Goal: Transaction & Acquisition: Purchase product/service

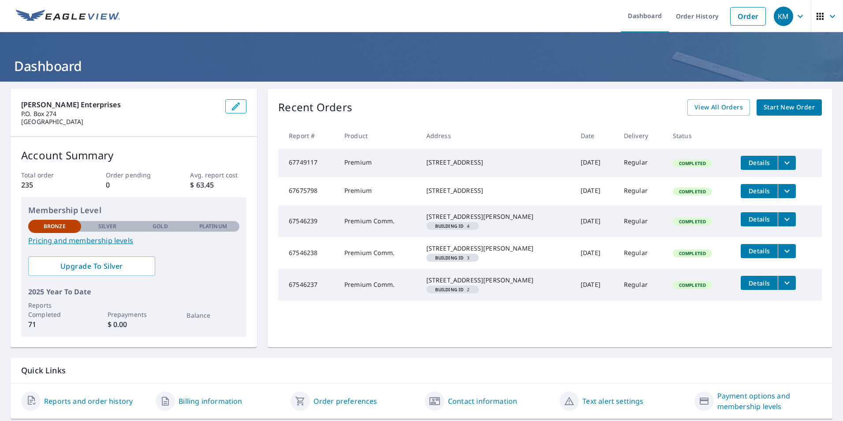
click at [800, 105] on span "Start New Order" at bounding box center [789, 107] width 51 height 11
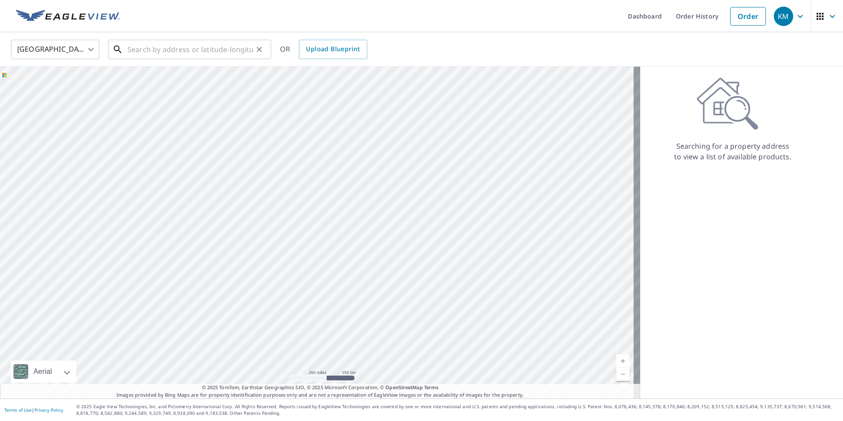
click at [177, 49] on input "text" at bounding box center [190, 49] width 126 height 25
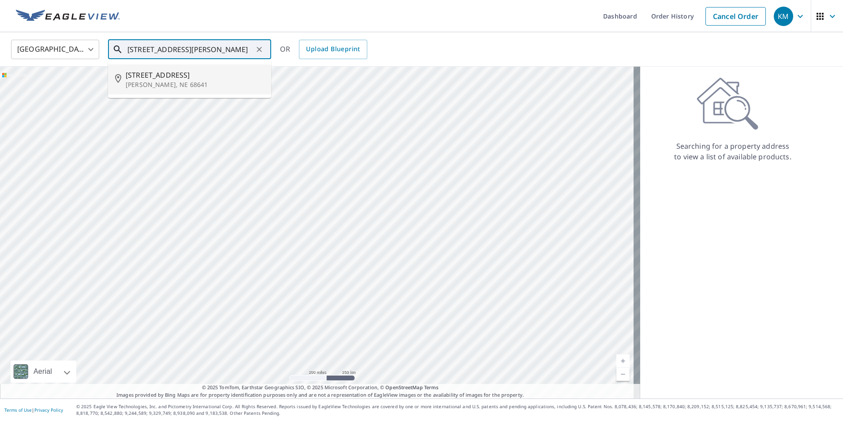
click at [168, 73] on span "[STREET_ADDRESS]" at bounding box center [195, 75] width 139 height 11
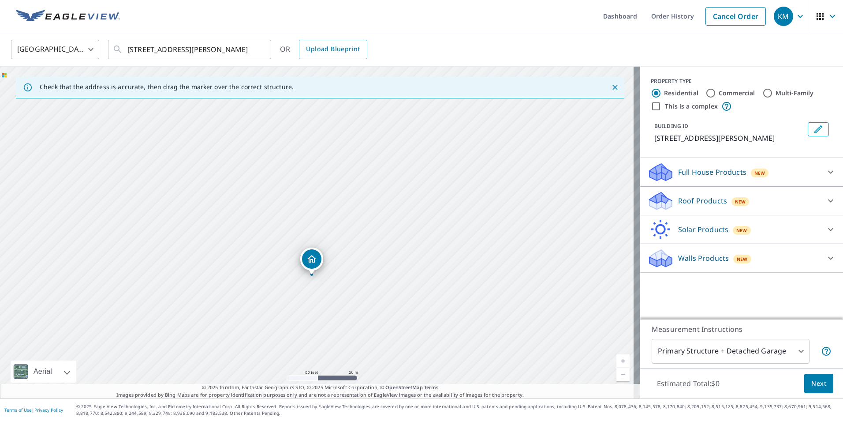
drag, startPoint x: 370, startPoint y: 285, endPoint x: 369, endPoint y: 293, distance: 8.9
click at [369, 293] on div "[STREET_ADDRESS][PERSON_NAME]" at bounding box center [320, 233] width 641 height 332
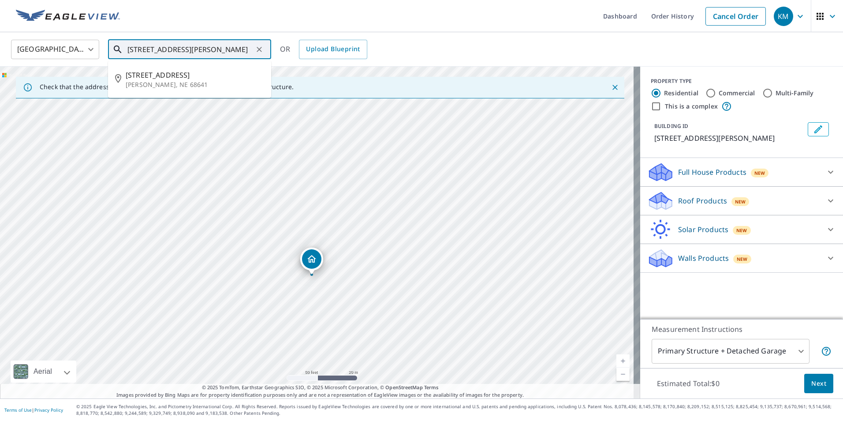
click at [146, 49] on input "[STREET_ADDRESS][PERSON_NAME]" at bounding box center [190, 49] width 126 height 25
click at [177, 75] on span "[STREET_ADDRESS]" at bounding box center [195, 75] width 139 height 11
drag, startPoint x: 159, startPoint y: 51, endPoint x: 143, endPoint y: 52, distance: 15.9
click at [143, 52] on input "[STREET_ADDRESS][PERSON_NAME]" at bounding box center [190, 49] width 126 height 25
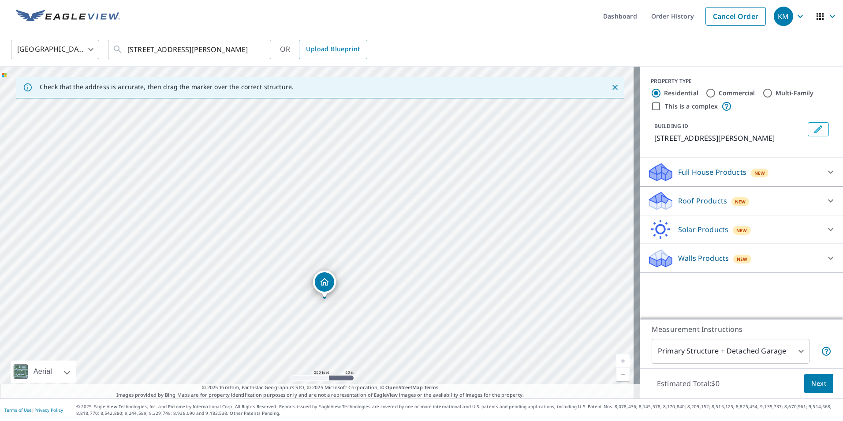
drag, startPoint x: 353, startPoint y: 226, endPoint x: 360, endPoint y: 289, distance: 63.0
click at [360, 289] on div "[STREET_ADDRESS][PERSON_NAME]" at bounding box center [320, 233] width 641 height 332
drag, startPoint x: 314, startPoint y: 185, endPoint x: 336, endPoint y: 326, distance: 142.4
click at [336, 326] on div "[STREET_ADDRESS][PERSON_NAME]" at bounding box center [320, 233] width 641 height 332
drag, startPoint x: 412, startPoint y: 334, endPoint x: 416, endPoint y: 200, distance: 133.7
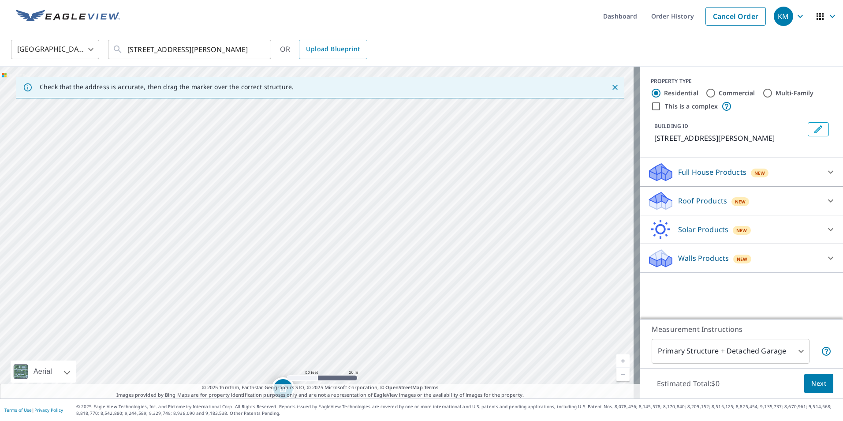
click at [416, 200] on div "[STREET_ADDRESS][PERSON_NAME]" at bounding box center [320, 233] width 641 height 332
drag, startPoint x: 384, startPoint y: 314, endPoint x: 387, endPoint y: 214, distance: 99.3
click at [387, 214] on div "[STREET_ADDRESS][PERSON_NAME]" at bounding box center [320, 233] width 641 height 332
drag, startPoint x: 221, startPoint y: 309, endPoint x: 286, endPoint y: 273, distance: 74.3
click at [286, 273] on div "[STREET_ADDRESS][PERSON_NAME]" at bounding box center [320, 233] width 641 height 332
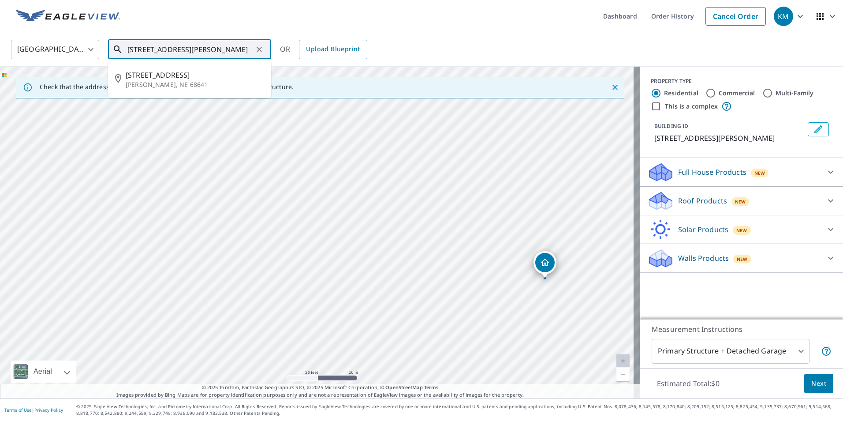
click at [138, 51] on input "[STREET_ADDRESS][PERSON_NAME]" at bounding box center [190, 49] width 126 height 25
click at [139, 51] on input "[STREET_ADDRESS][PERSON_NAME]" at bounding box center [190, 49] width 126 height 25
click at [169, 75] on span "[STREET_ADDRESS]" at bounding box center [195, 75] width 139 height 11
type input "[STREET_ADDRESS][PERSON_NAME]"
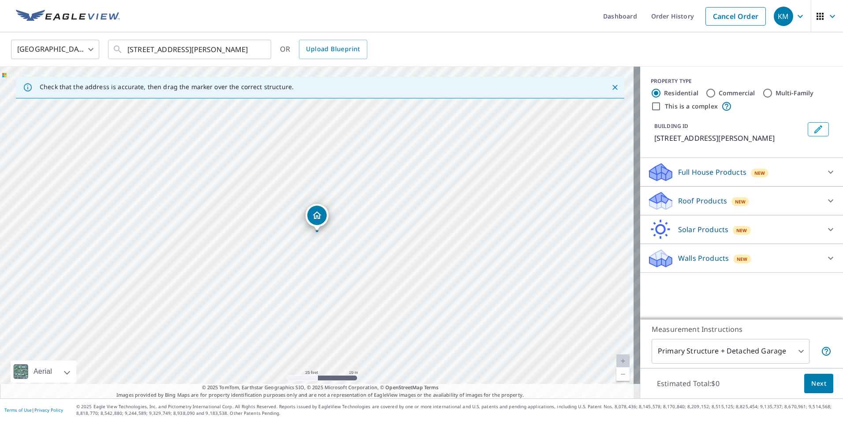
click at [827, 172] on icon at bounding box center [831, 172] width 11 height 11
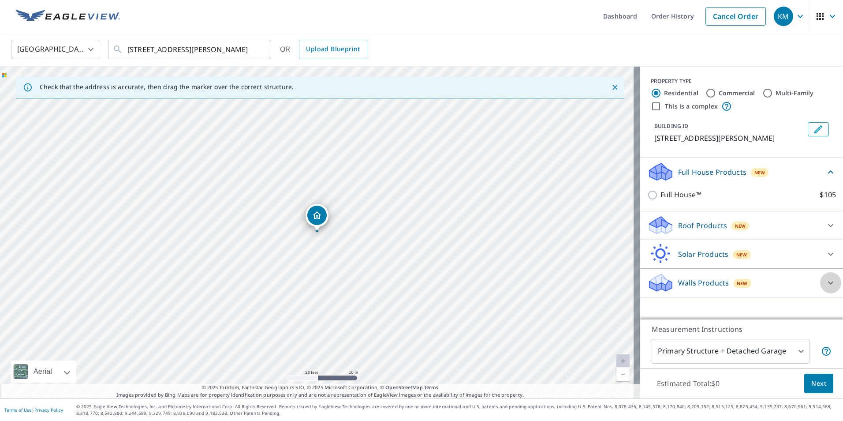
click at [826, 281] on icon at bounding box center [831, 282] width 11 height 11
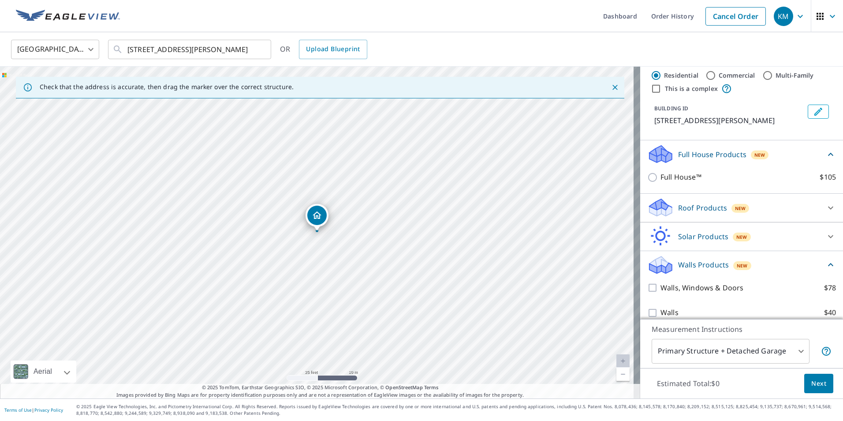
scroll to position [28, 0]
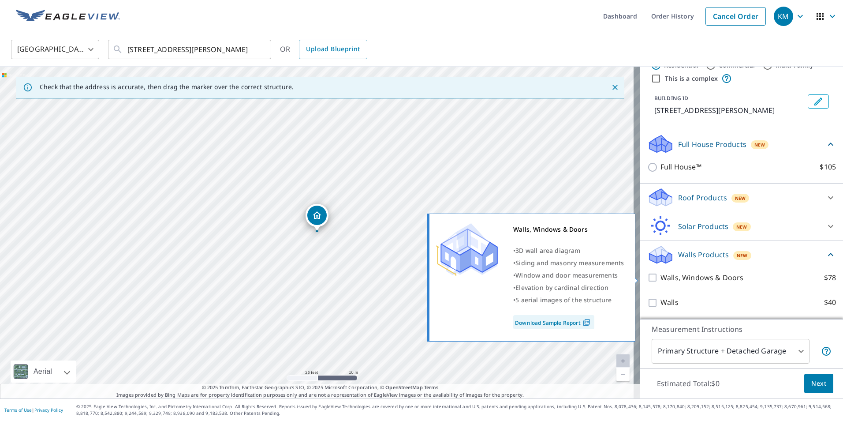
click at [650, 277] on input "Walls, Windows & Doors $78" at bounding box center [654, 277] width 13 height 11
checkbox input "true"
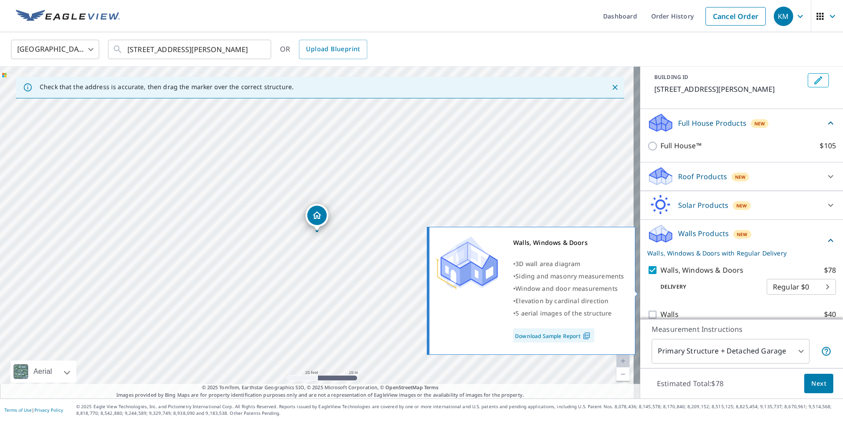
scroll to position [61, 0]
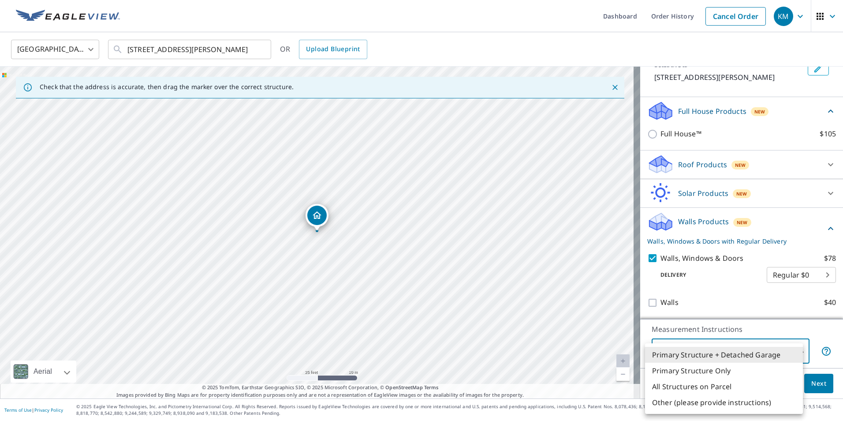
click at [796, 352] on body "KM KM Dashboard Order History Cancel Order KM United States US ​ [STREET_ADDRES…" at bounding box center [421, 210] width 843 height 421
click at [704, 371] on li "Primary Structure Only" at bounding box center [724, 371] width 158 height 16
type input "2"
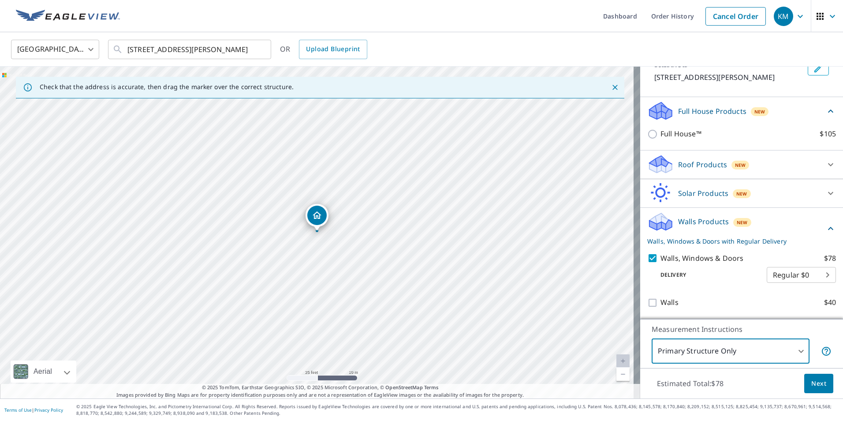
click at [821, 387] on button "Next" at bounding box center [819, 384] width 29 height 20
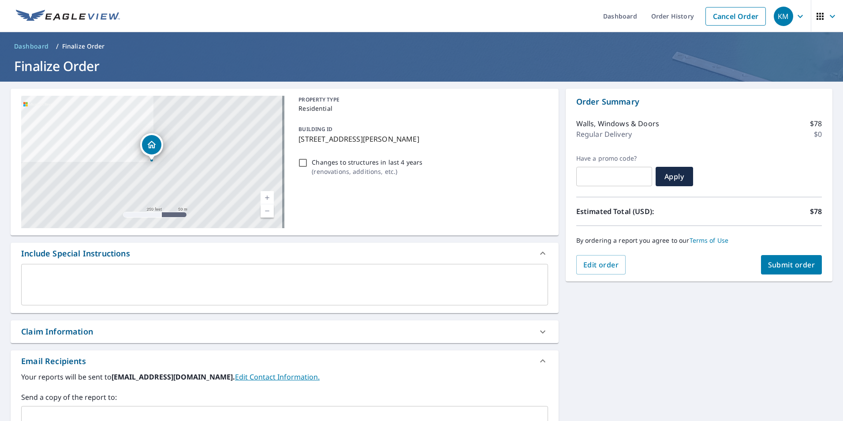
click at [812, 273] on button "Submit order" at bounding box center [791, 264] width 61 height 19
